Goal: Information Seeking & Learning: Learn about a topic

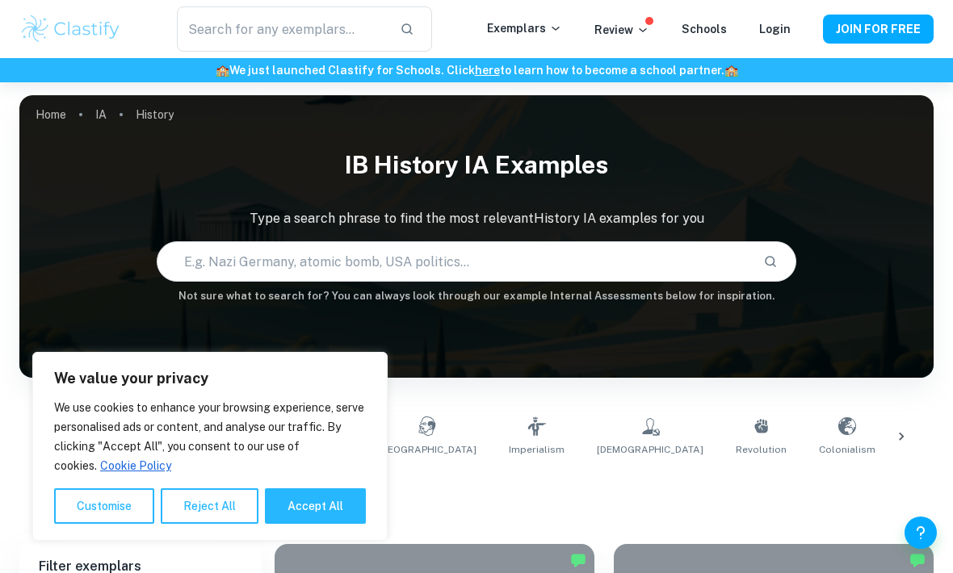
click at [228, 256] on input "text" at bounding box center [453, 261] width 593 height 45
type input "Usa"
click at [209, 507] on button "Reject All" at bounding box center [210, 507] width 98 height 36
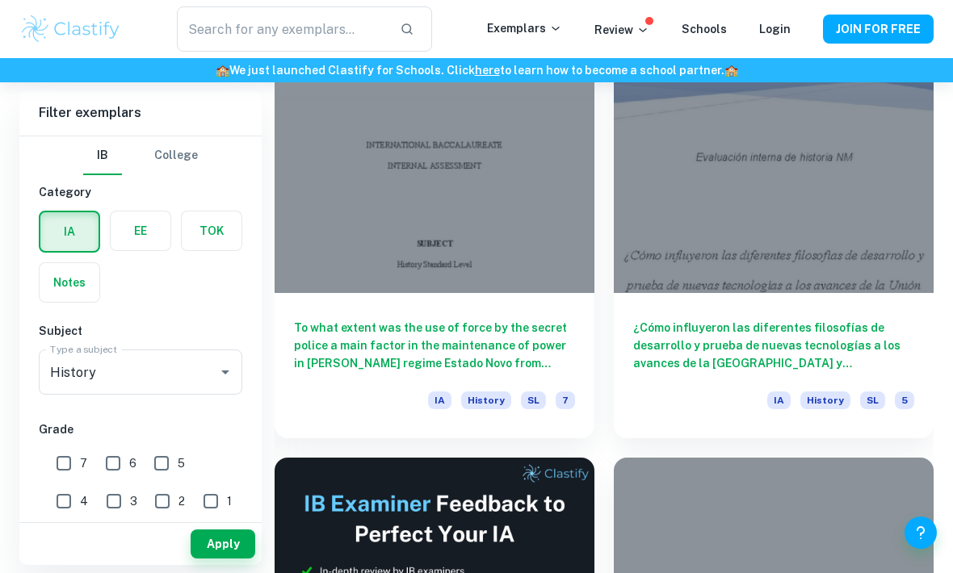
scroll to position [491, 0]
click at [63, 462] on input "7" at bounding box center [64, 463] width 32 height 32
checkbox input "true"
click at [124, 466] on input "6" at bounding box center [113, 463] width 32 height 32
checkbox input "true"
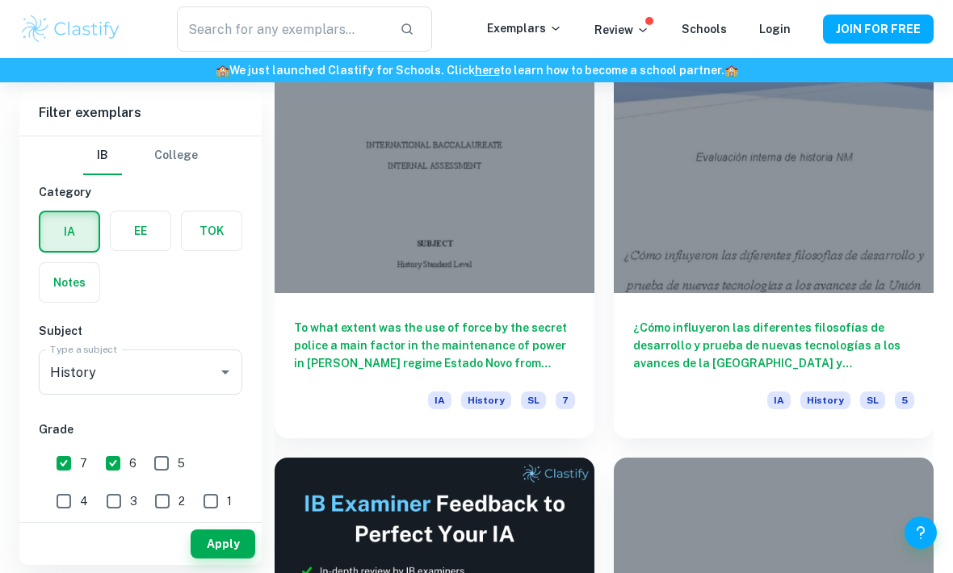
click at [173, 472] on input "5" at bounding box center [161, 463] width 32 height 32
checkbox input "true"
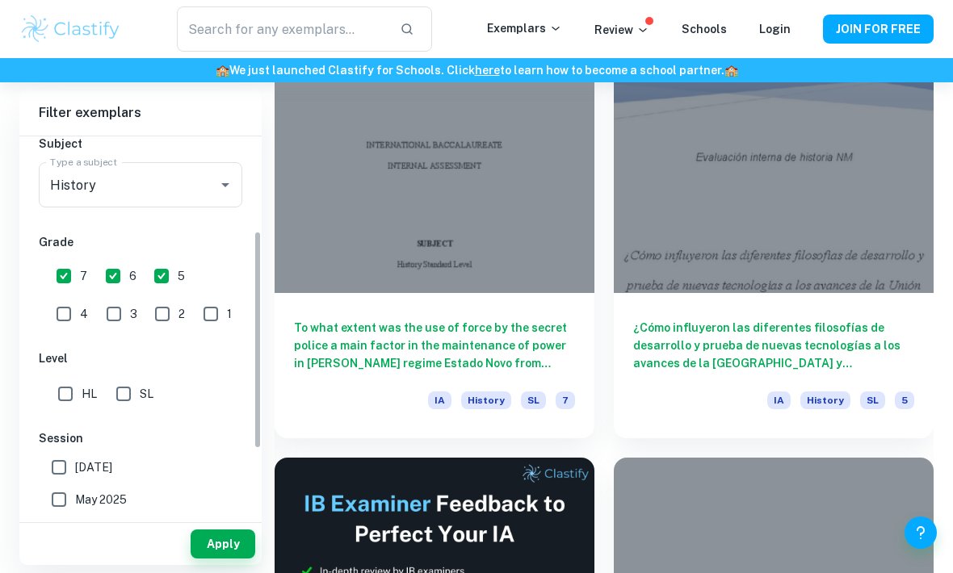
scroll to position [188, 0]
click at [65, 396] on input "HL" at bounding box center [65, 393] width 32 height 32
checkbox input "true"
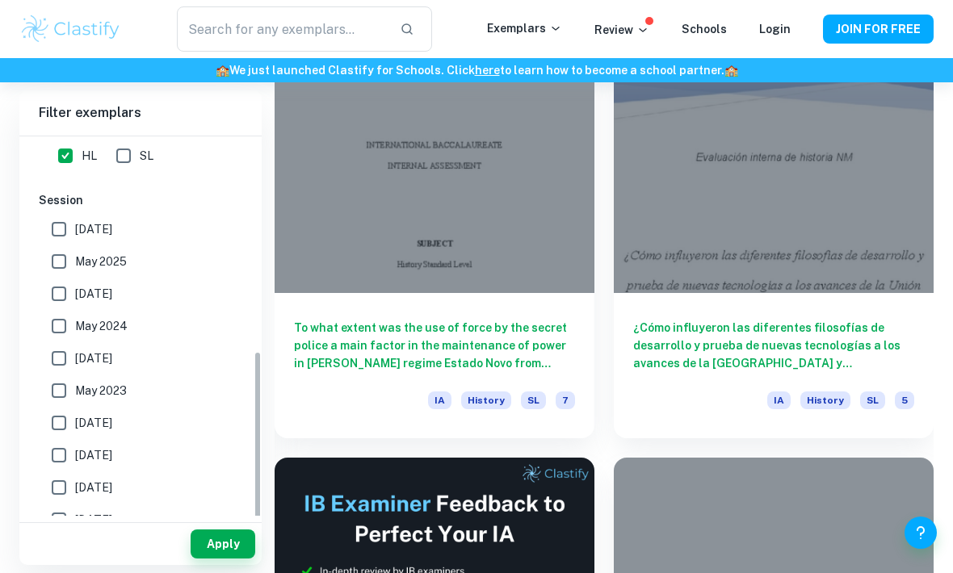
scroll to position [425, 0]
click at [212, 559] on button "Apply" at bounding box center [223, 544] width 65 height 29
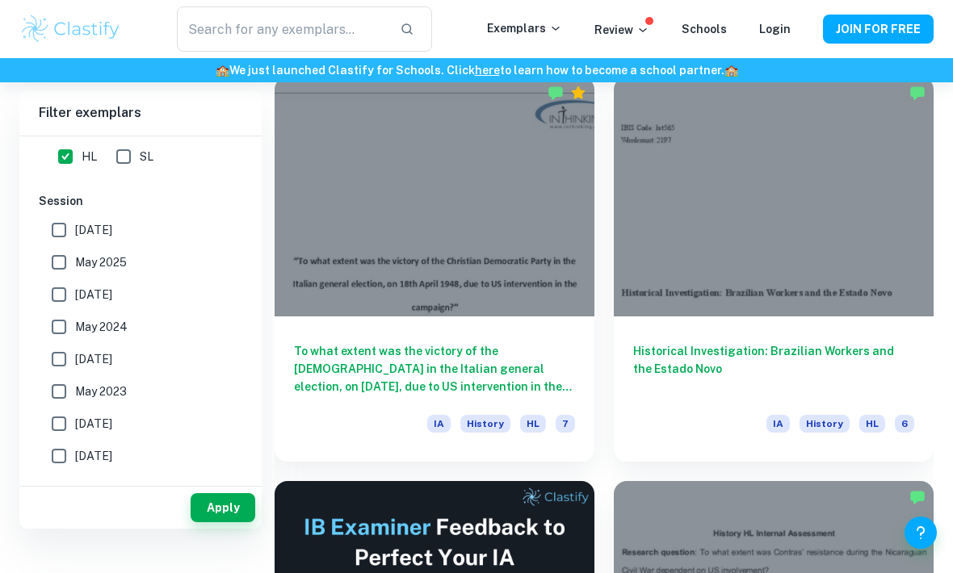
scroll to position [0, 0]
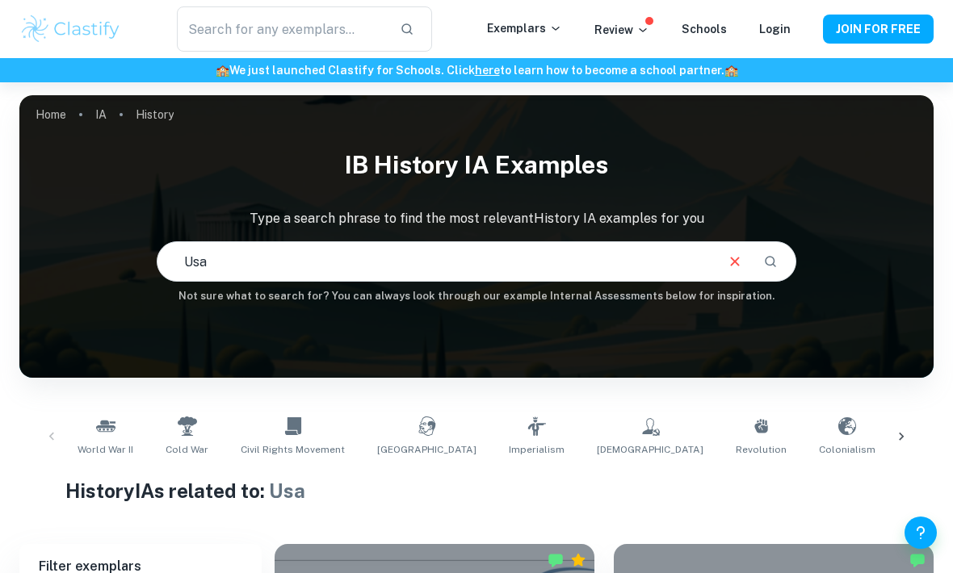
click at [216, 266] on input "Usa" at bounding box center [435, 261] width 556 height 45
type input "United States independence"
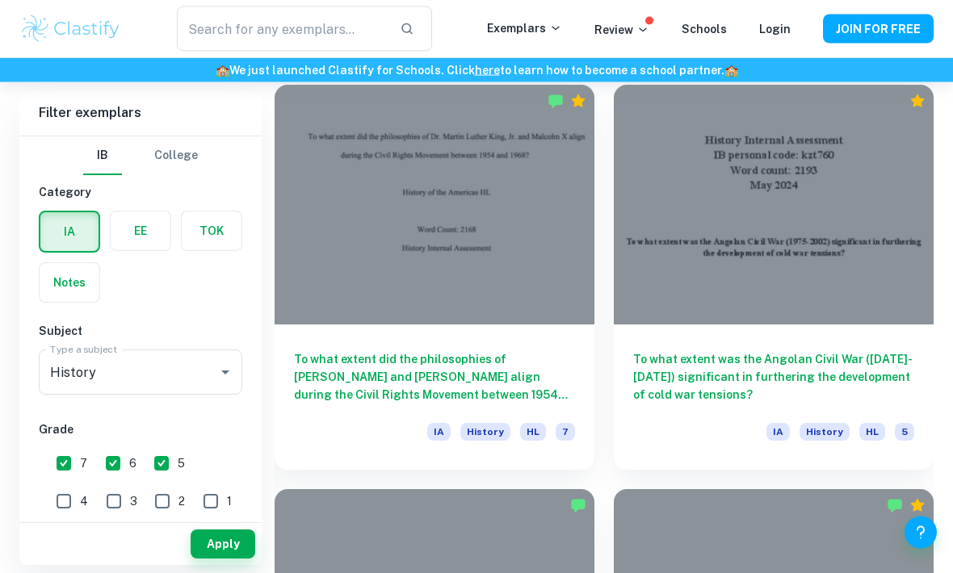
scroll to position [3276, 0]
